Goal: Transaction & Acquisition: Download file/media

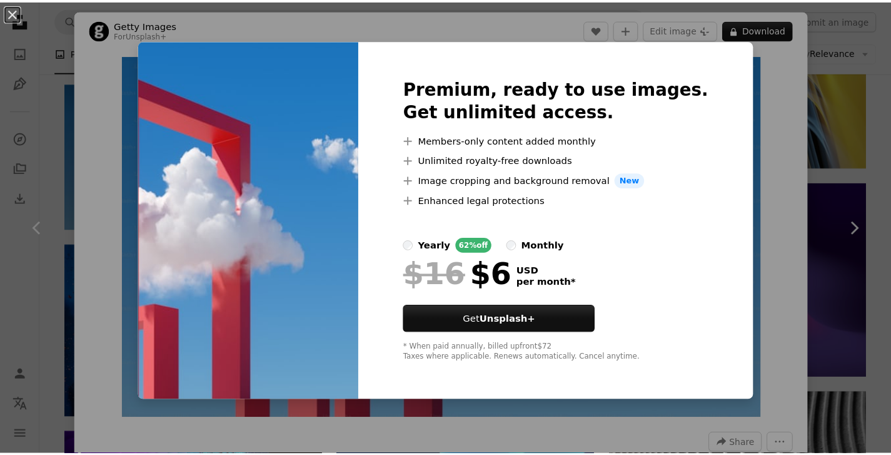
scroll to position [13, 0]
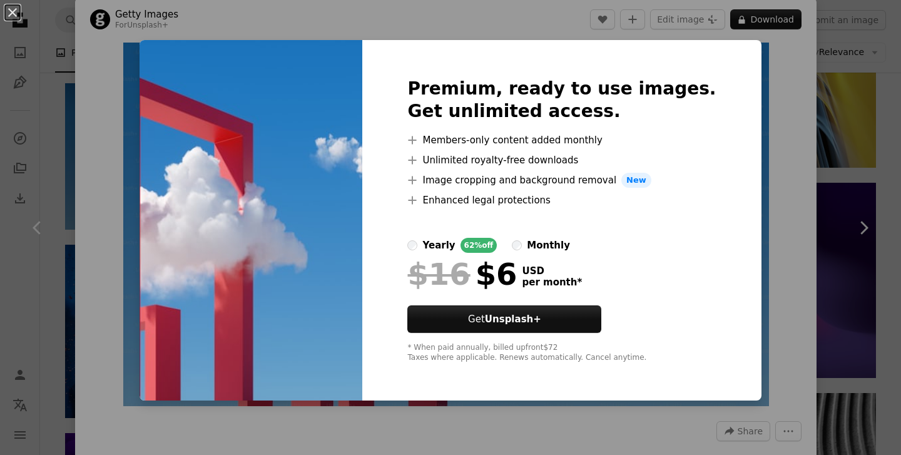
click at [750, 66] on div "An X shape Premium, ready to use images. Get unlimited access. A plus sign Memb…" at bounding box center [450, 227] width 901 height 455
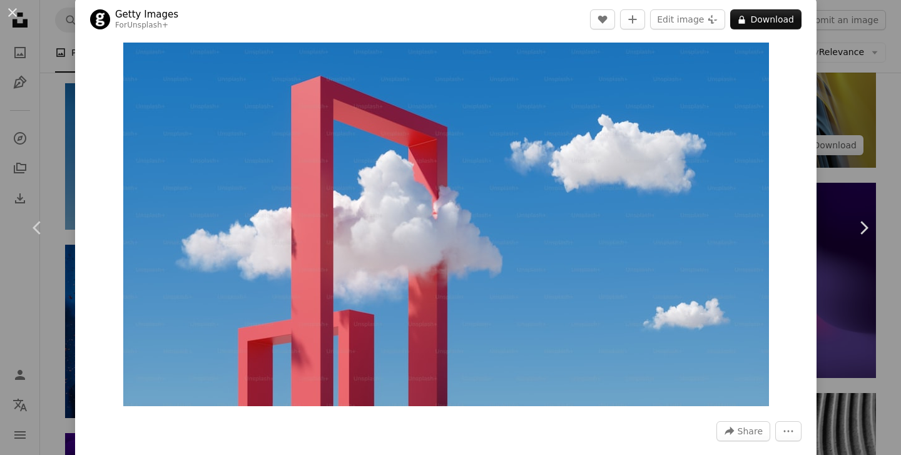
click at [838, 166] on div "An X shape Chevron left Chevron right Getty Images For Unsplash+ A heart A plus…" at bounding box center [450, 227] width 901 height 455
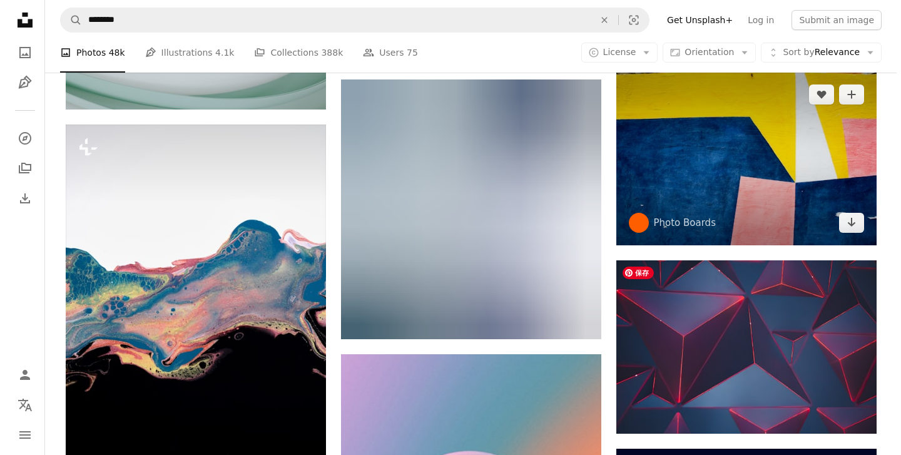
scroll to position [12152, 0]
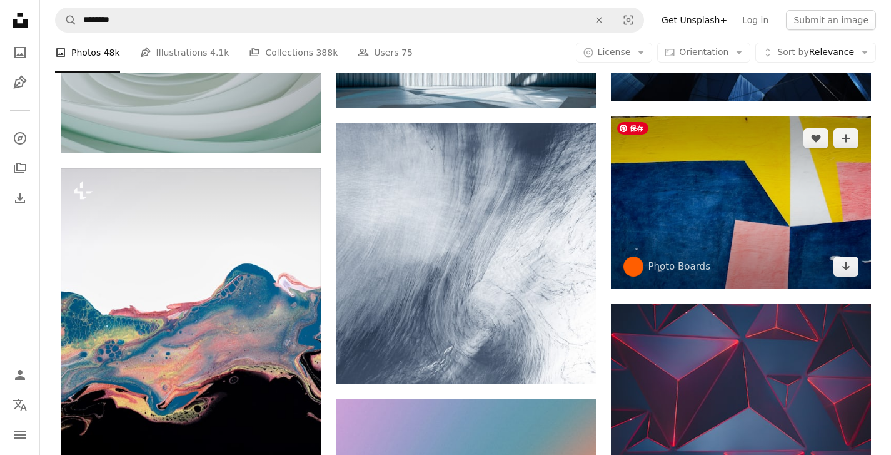
click at [764, 209] on img at bounding box center [741, 202] width 260 height 173
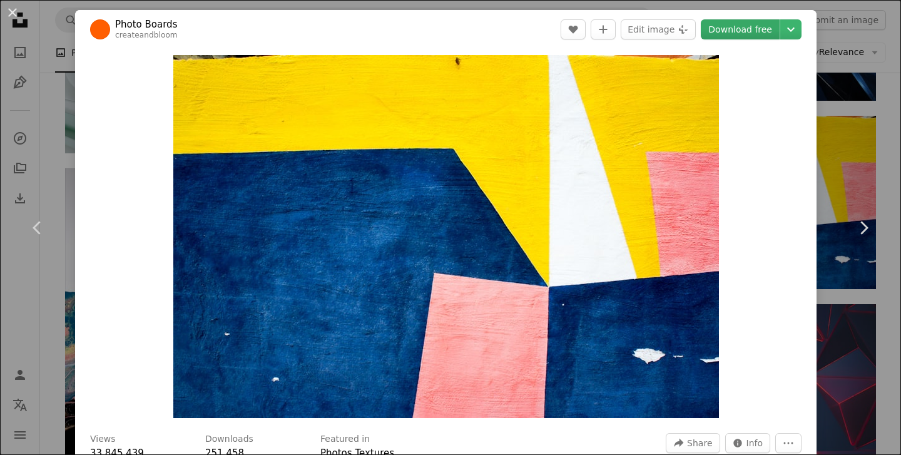
click at [734, 23] on link "Download free" at bounding box center [739, 29] width 79 height 20
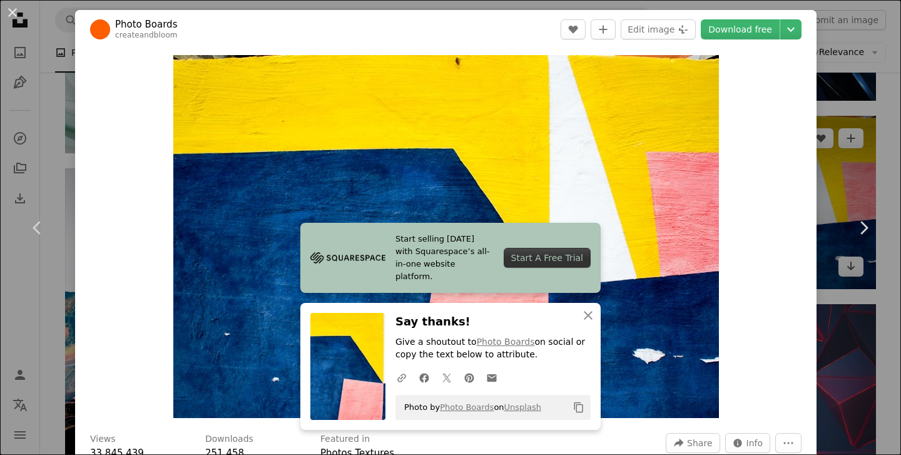
click at [854, 123] on div "An X shape Chevron left Chevron right Photo Boards createandbloom A heart A plu…" at bounding box center [450, 227] width 901 height 455
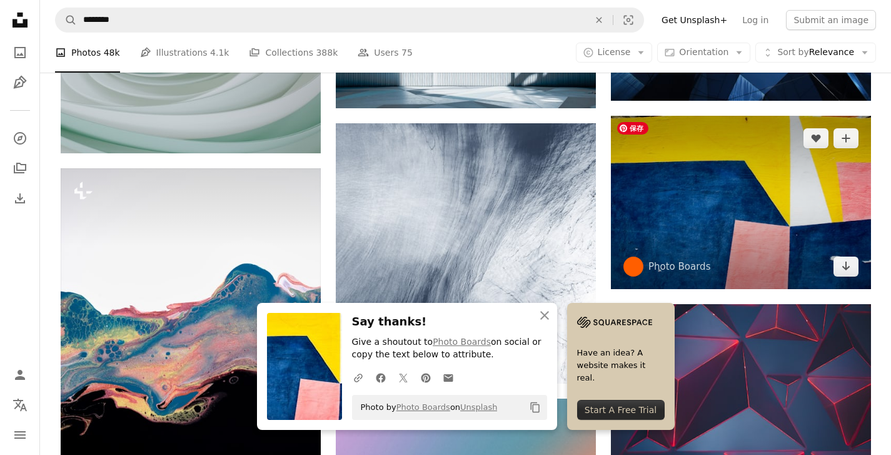
click at [722, 177] on img at bounding box center [741, 202] width 260 height 173
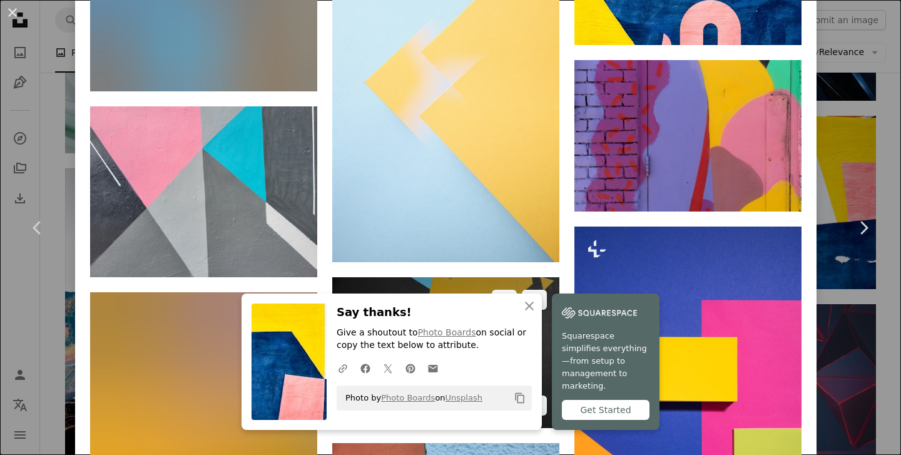
scroll to position [1473, 0]
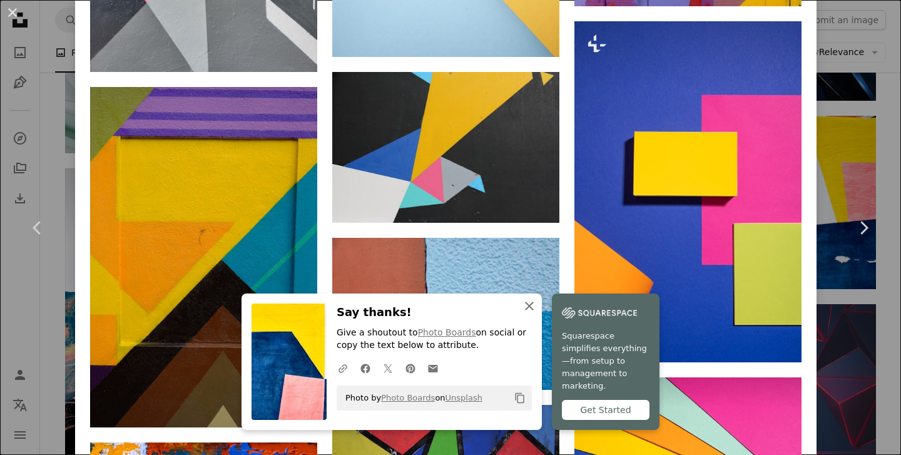
click at [525, 310] on icon "An X shape" at bounding box center [529, 305] width 15 height 15
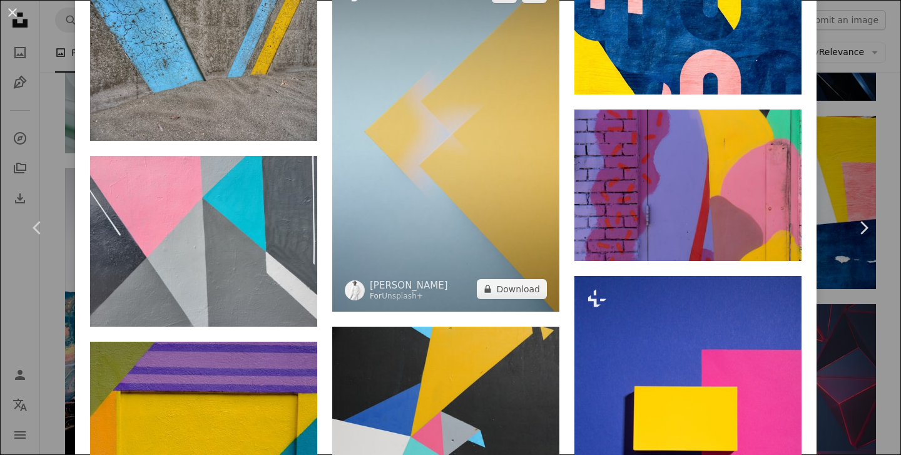
scroll to position [1015, 0]
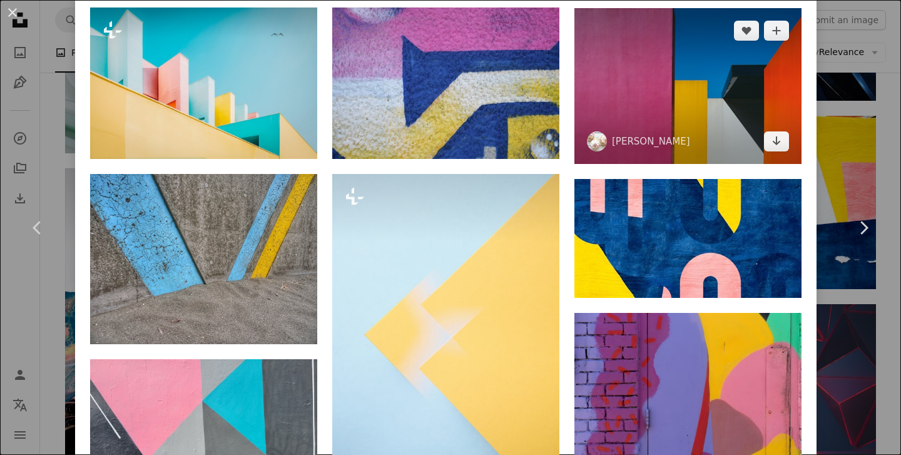
click at [665, 83] on img at bounding box center [687, 86] width 227 height 156
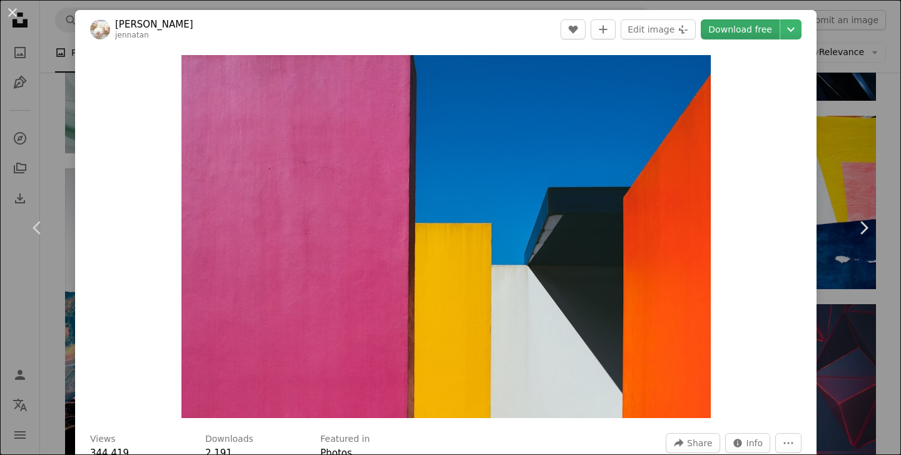
click at [735, 31] on link "Download free" at bounding box center [739, 29] width 79 height 20
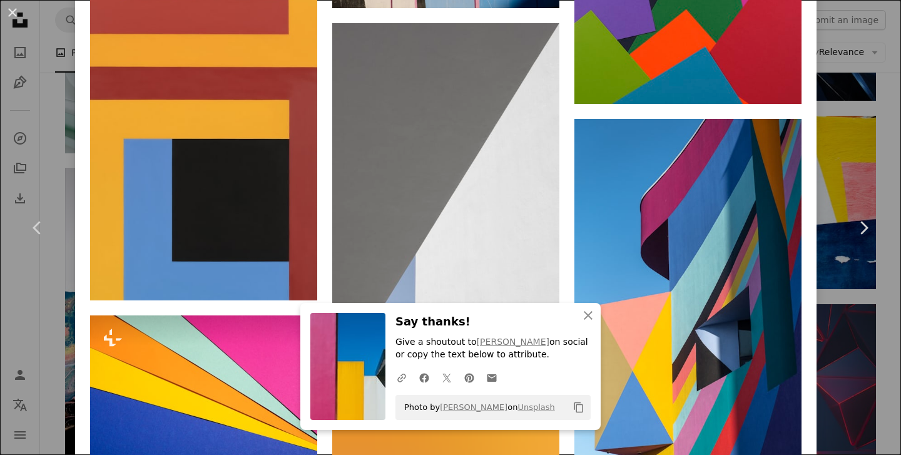
scroll to position [2450, 0]
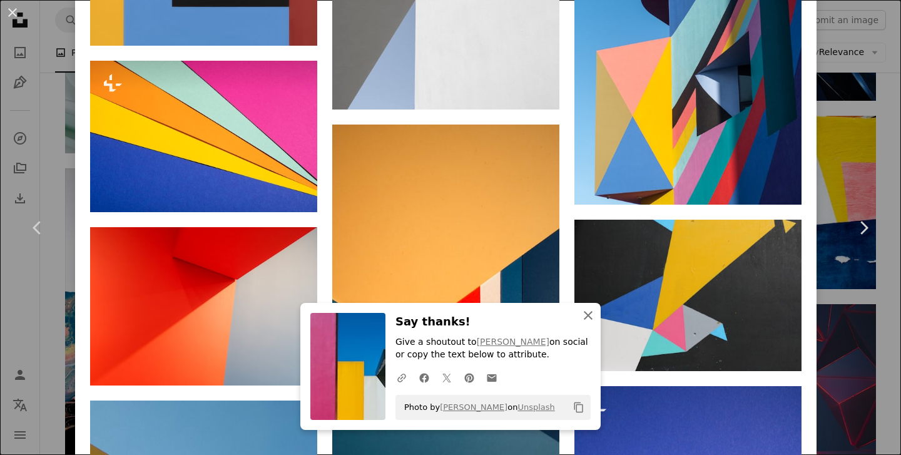
click at [585, 318] on icon "An X shape" at bounding box center [587, 315] width 15 height 15
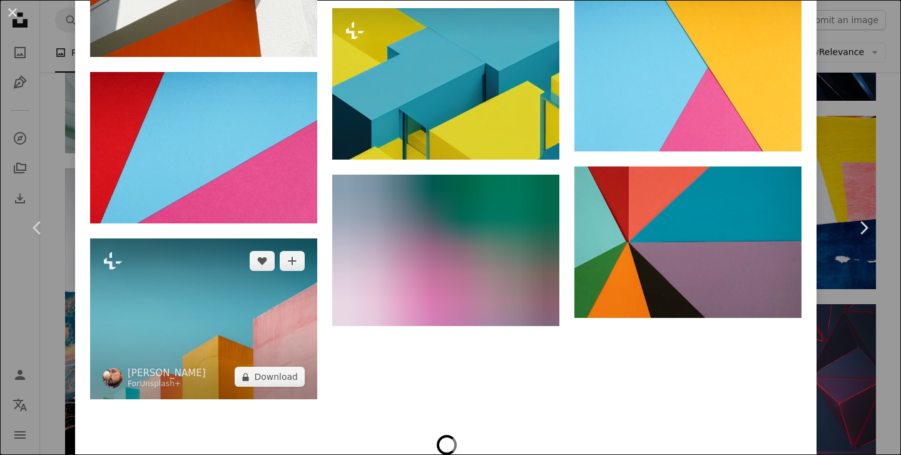
scroll to position [3375, 0]
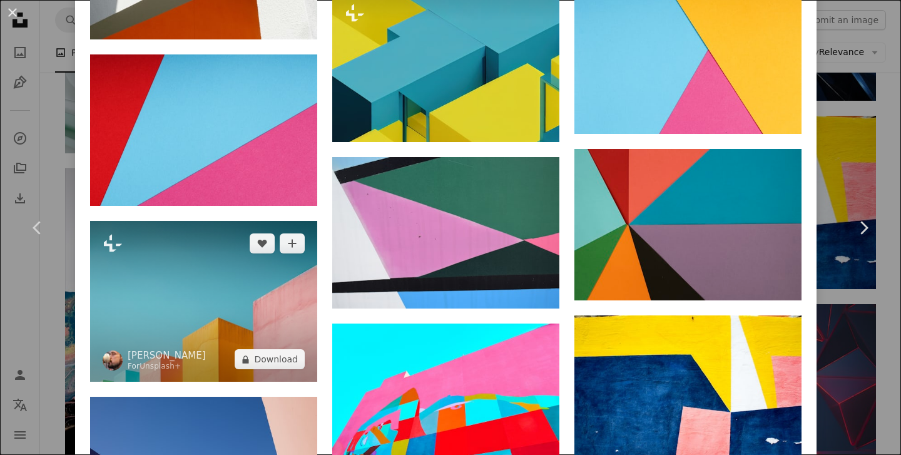
click at [205, 276] on img at bounding box center [203, 301] width 227 height 161
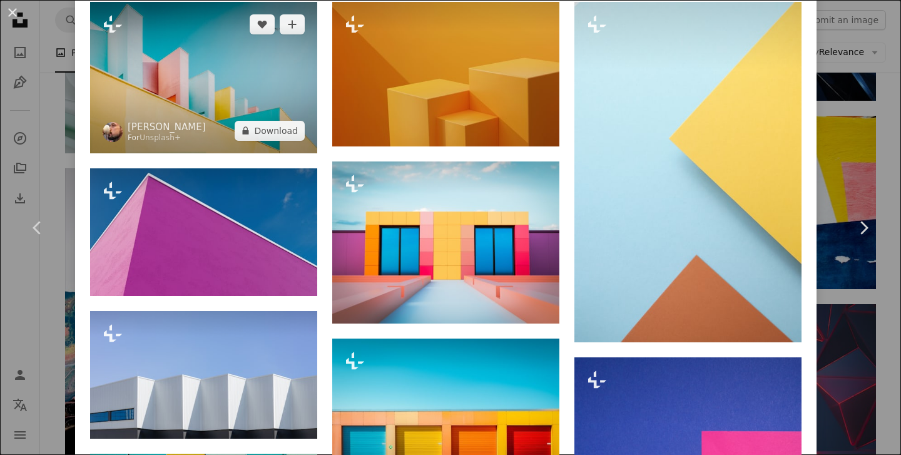
scroll to position [610, 0]
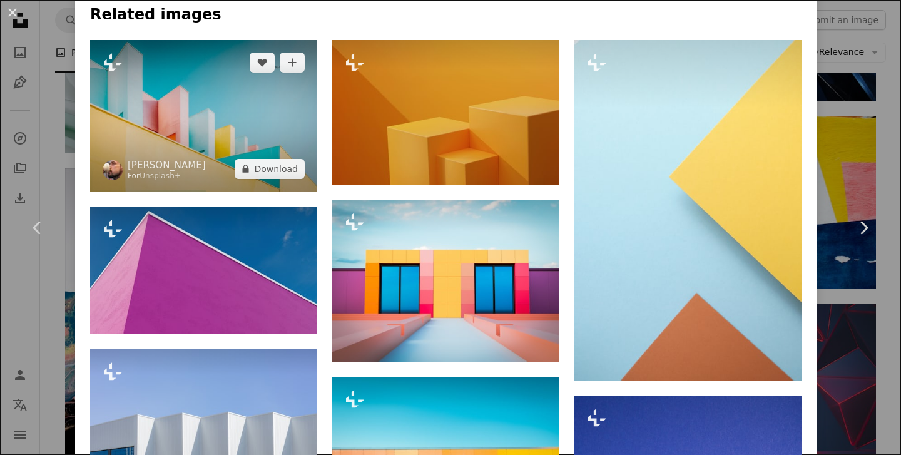
click at [220, 141] on img at bounding box center [203, 115] width 227 height 151
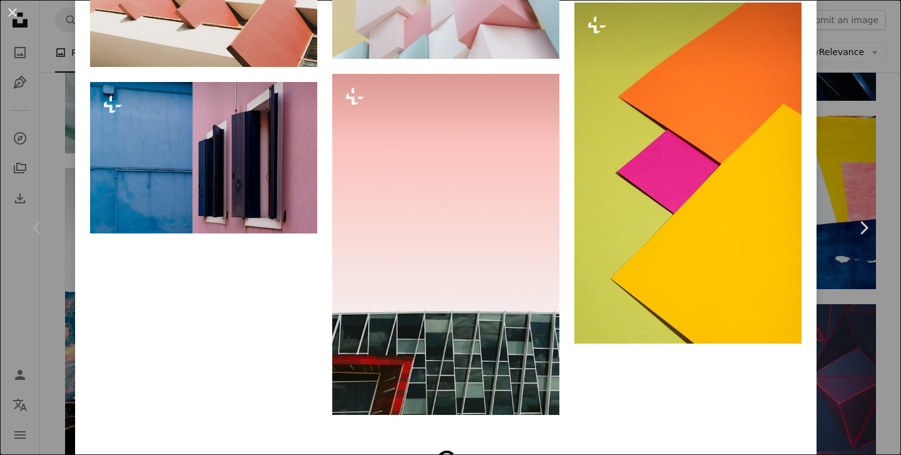
scroll to position [1817, 0]
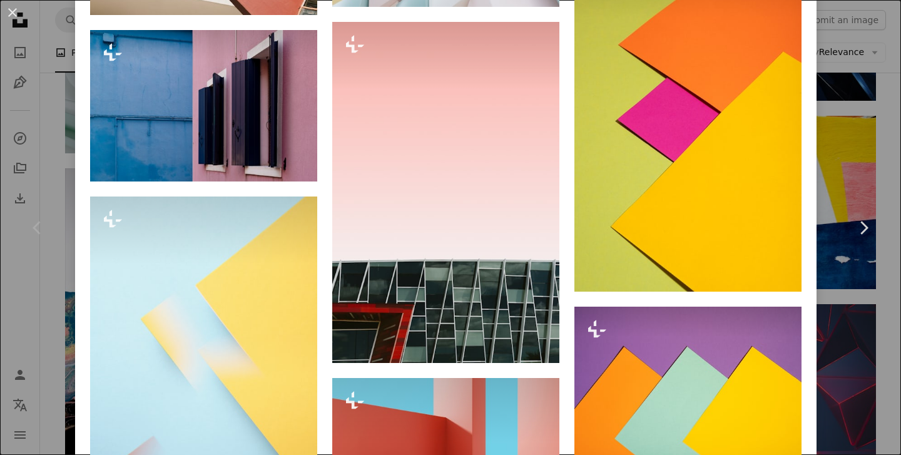
click at [856, 124] on div "An X shape Chevron left Chevron right [PERSON_NAME] For Unsplash+ A heart A plu…" at bounding box center [450, 227] width 901 height 455
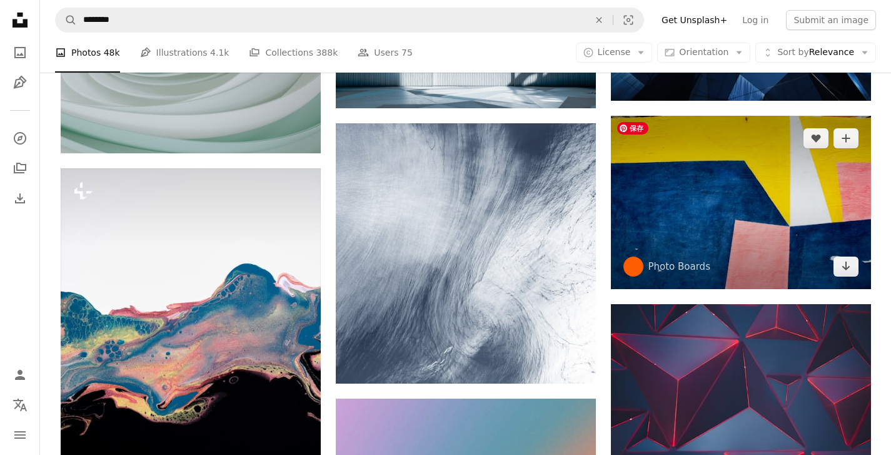
click at [703, 213] on img at bounding box center [741, 202] width 260 height 173
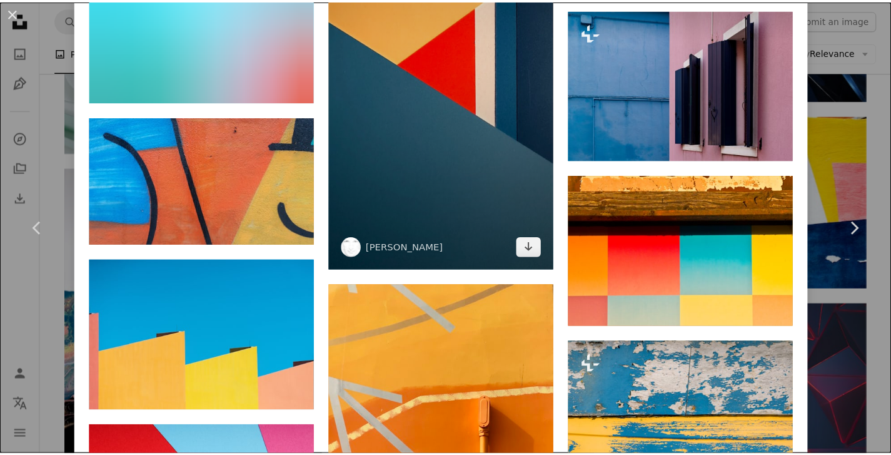
scroll to position [4987, 0]
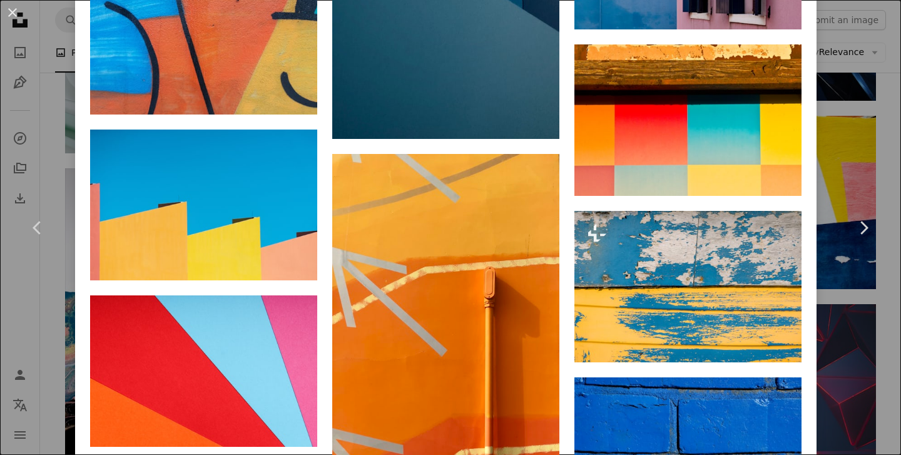
click at [874, 88] on div "An X shape Chevron left Chevron right Photo Boards createandbloom A heart A plu…" at bounding box center [450, 227] width 901 height 455
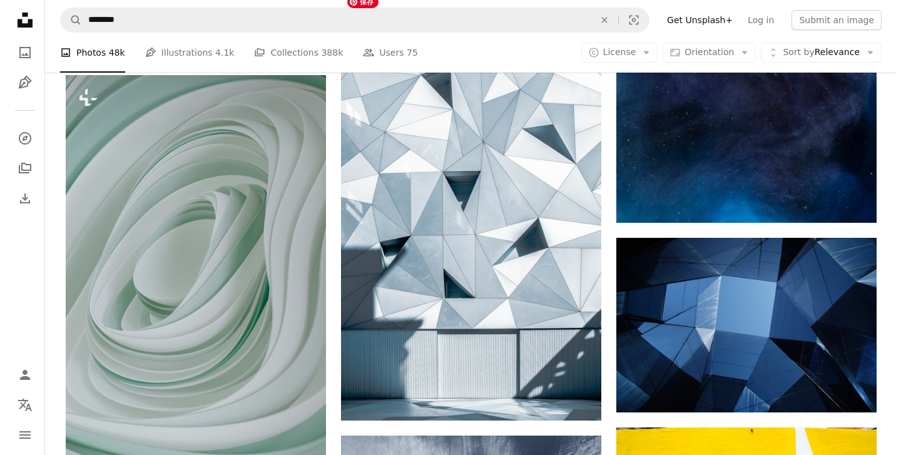
scroll to position [11971, 0]
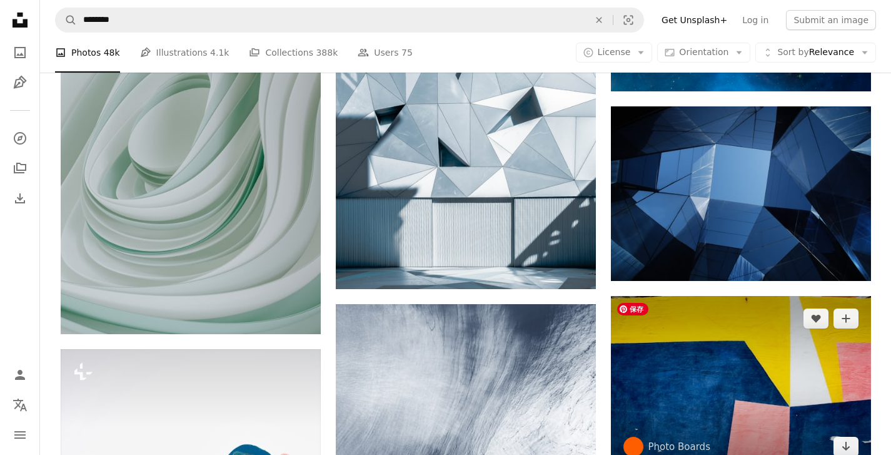
click at [670, 363] on img at bounding box center [741, 382] width 260 height 173
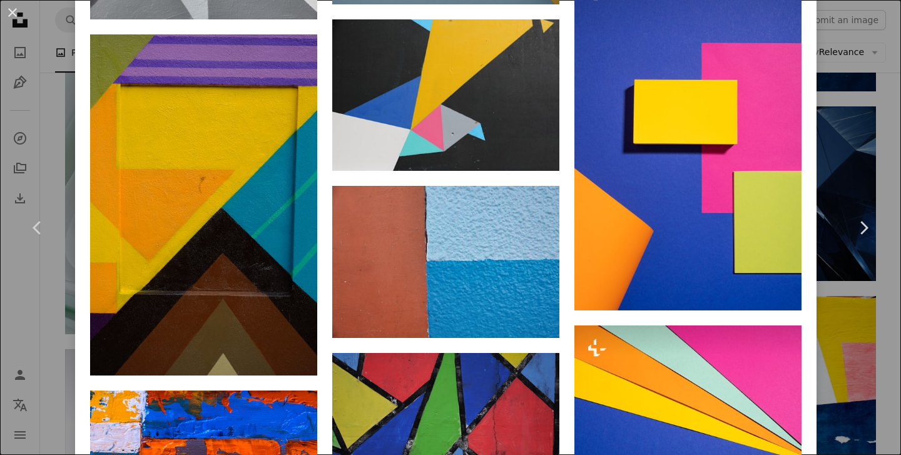
scroll to position [1124, 0]
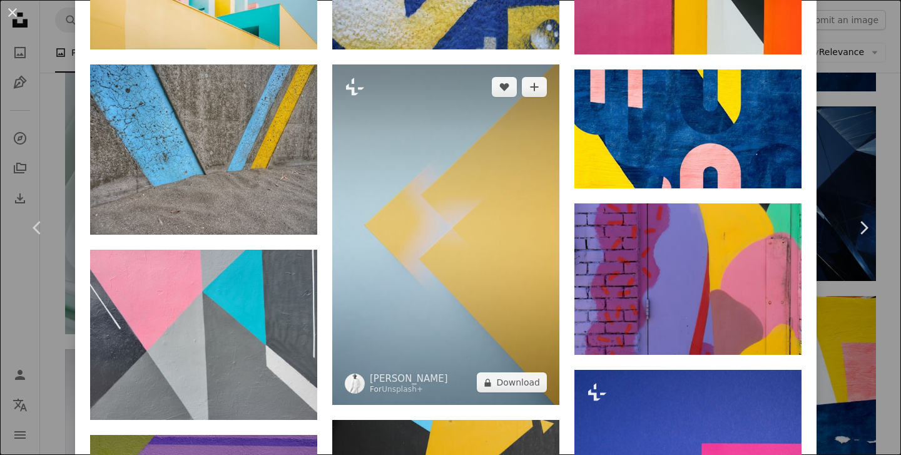
click at [374, 188] on img at bounding box center [445, 234] width 227 height 341
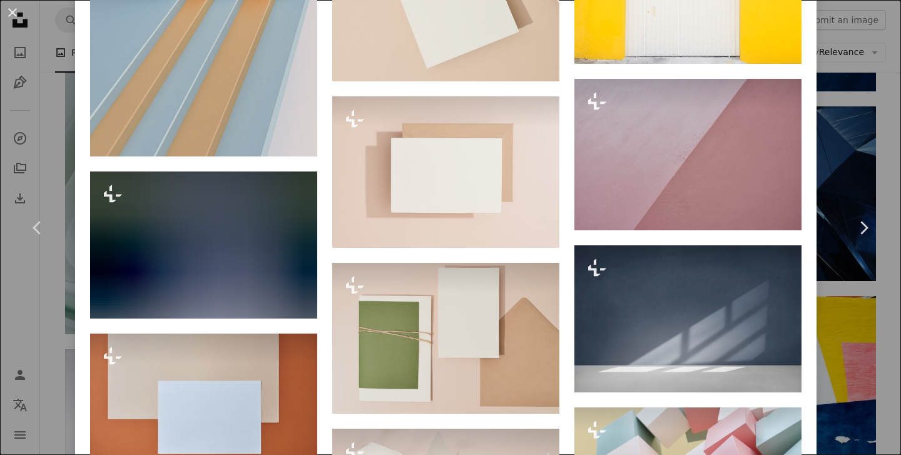
scroll to position [5398, 0]
